Goal: Use online tool/utility: Utilize a website feature to perform a specific function

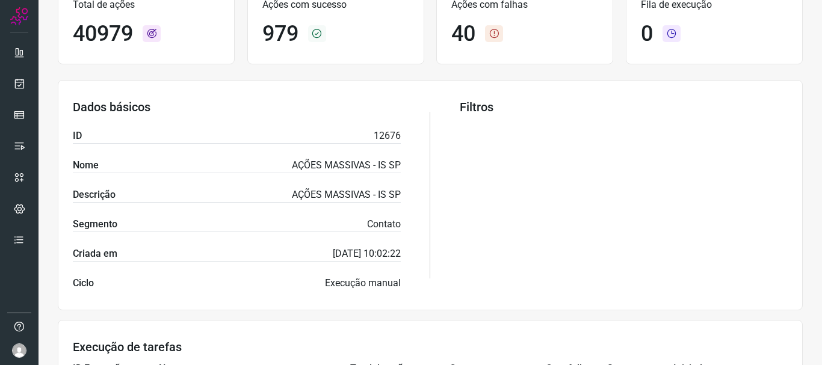
scroll to position [101, 0]
